Goal: Task Accomplishment & Management: Manage account settings

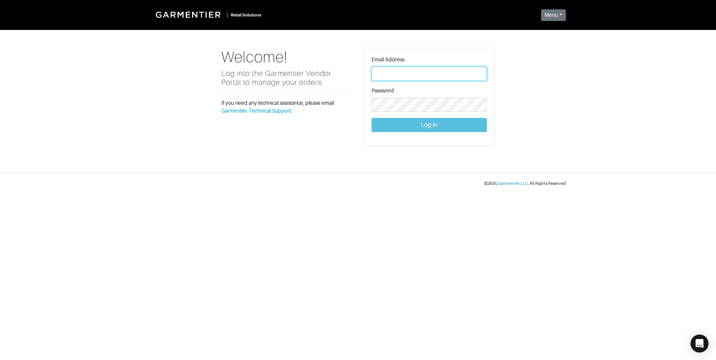
type input "[PERSON_NAME][EMAIL_ADDRESS][DOMAIN_NAME]"
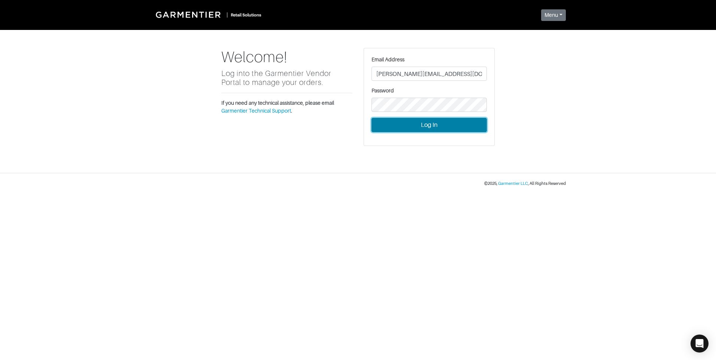
click at [422, 124] on button "Log In" at bounding box center [429, 125] width 115 height 14
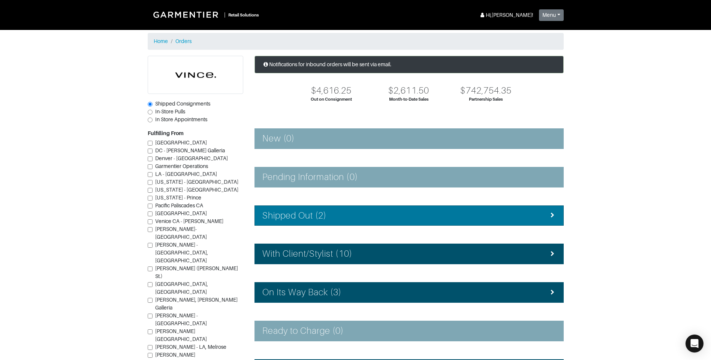
click at [428, 212] on div "Shipped Out (2)" at bounding box center [408, 216] width 293 height 11
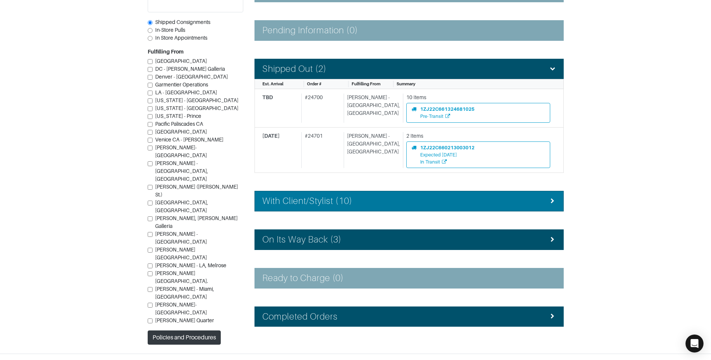
scroll to position [150, 0]
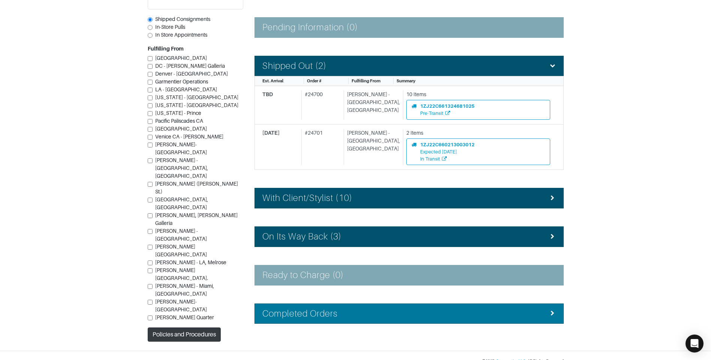
click at [393, 308] on li "Completed Orders" at bounding box center [408, 314] width 309 height 21
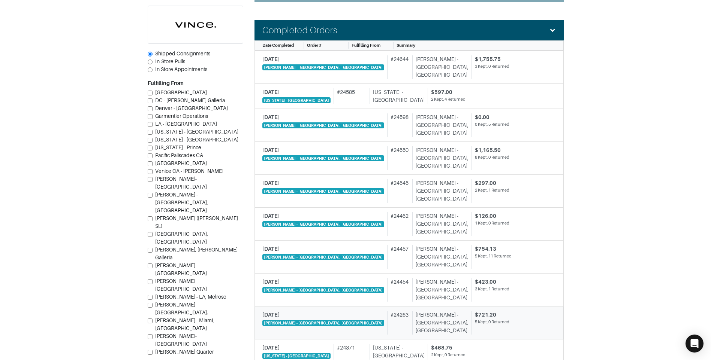
scroll to position [356, 0]
